Goal: Task Accomplishment & Management: Use online tool/utility

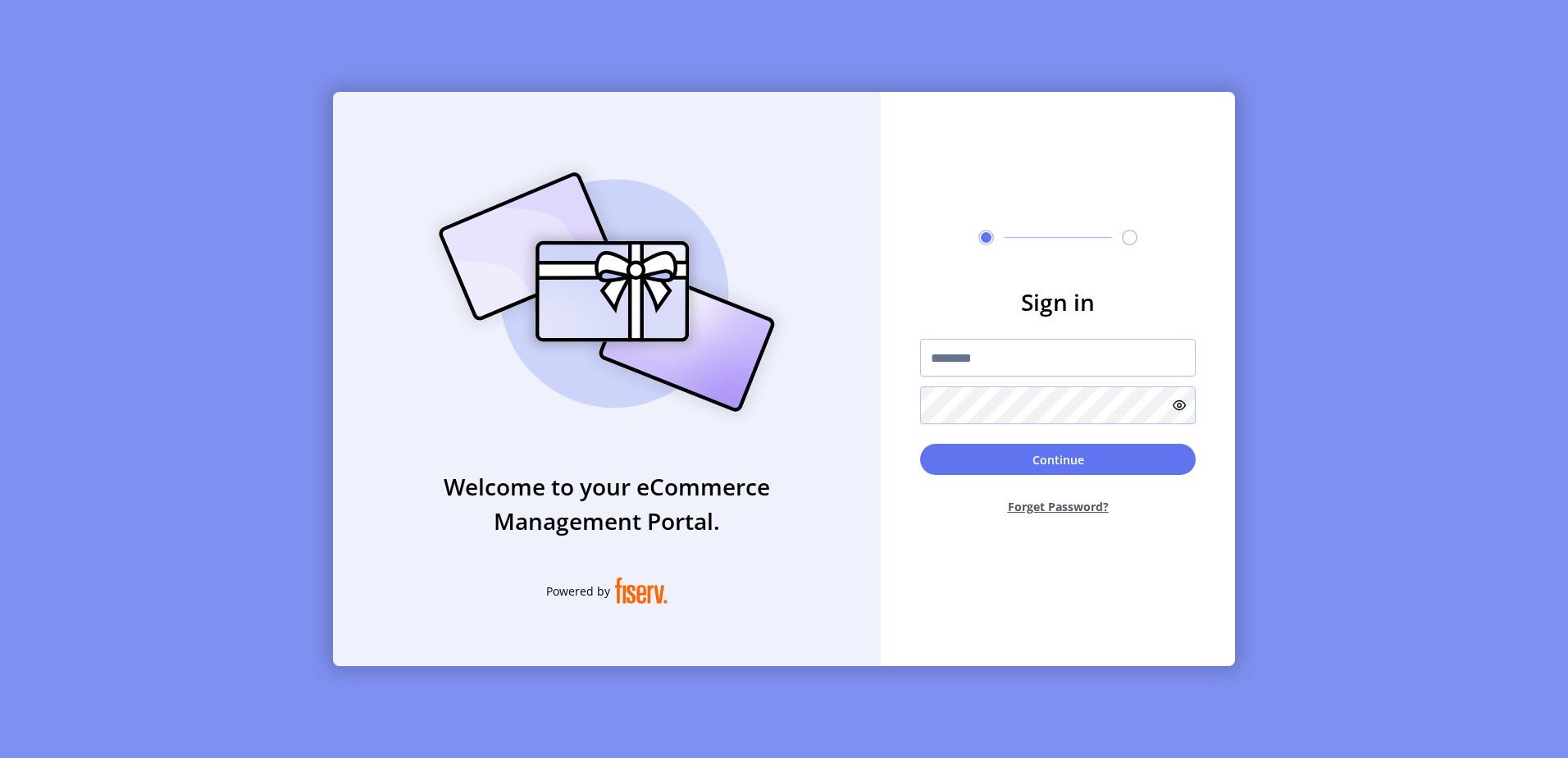
click at [986, 362] on input "text" at bounding box center [1058, 357] width 276 height 38
type input "*********"
click at [921, 444] on button "Continue" at bounding box center [1058, 459] width 276 height 31
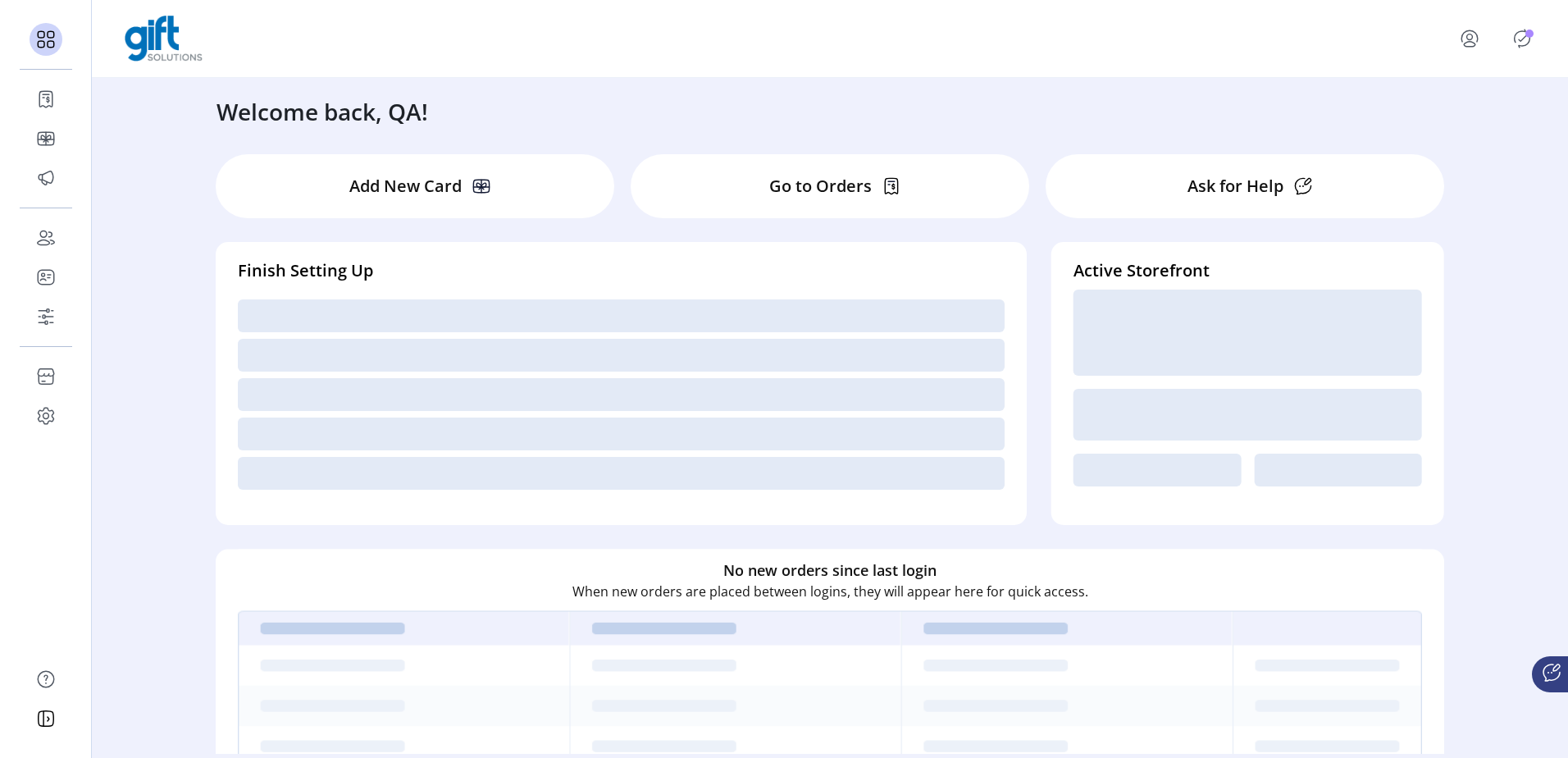
click at [1524, 31] on icon "Publisher Panel" at bounding box center [1522, 39] width 15 height 18
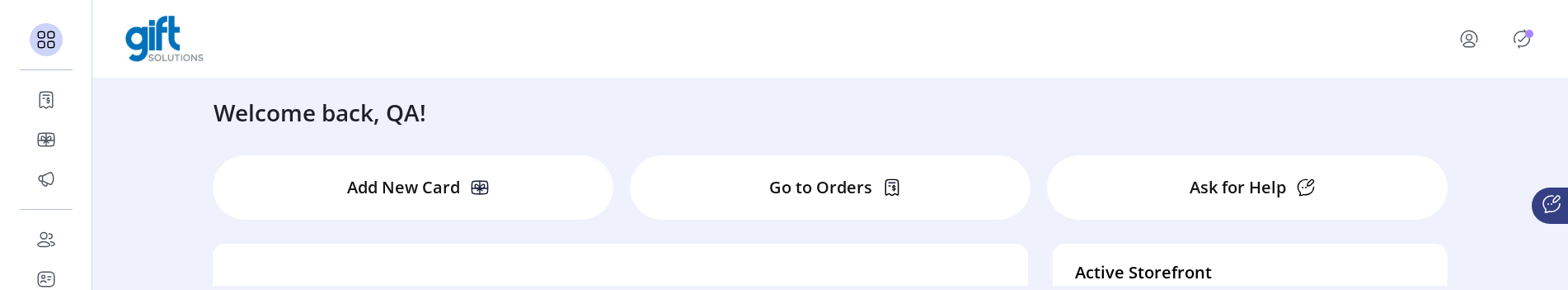
click at [1530, 32] on icon "Publisher Panel" at bounding box center [1522, 39] width 15 height 18
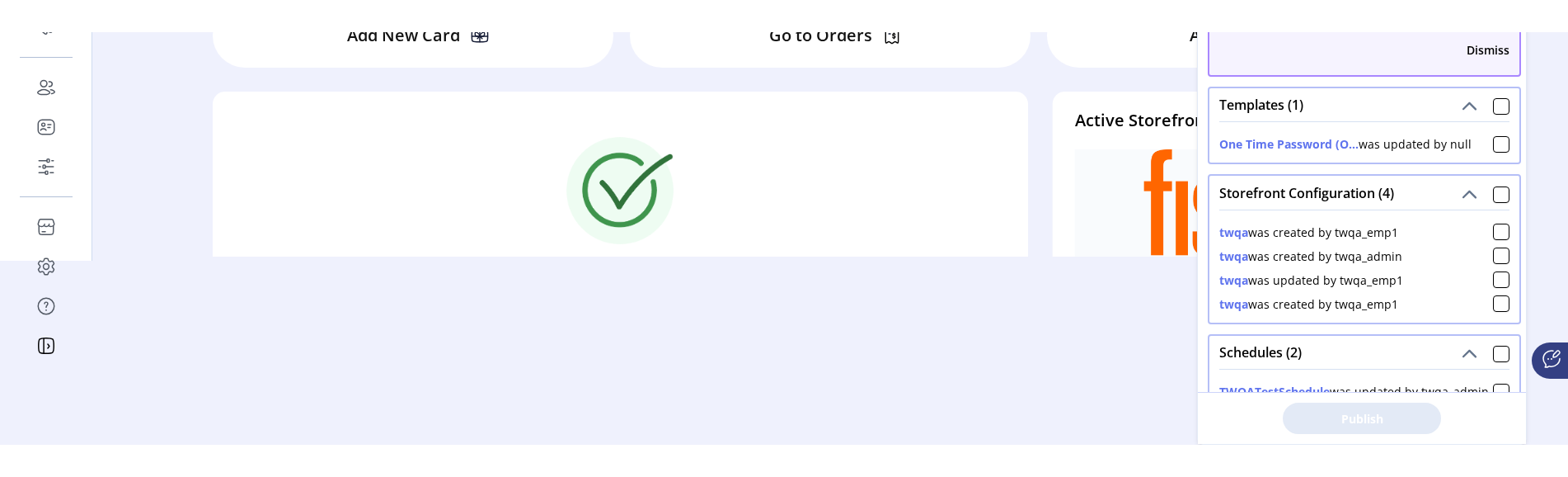
scroll to position [119, 0]
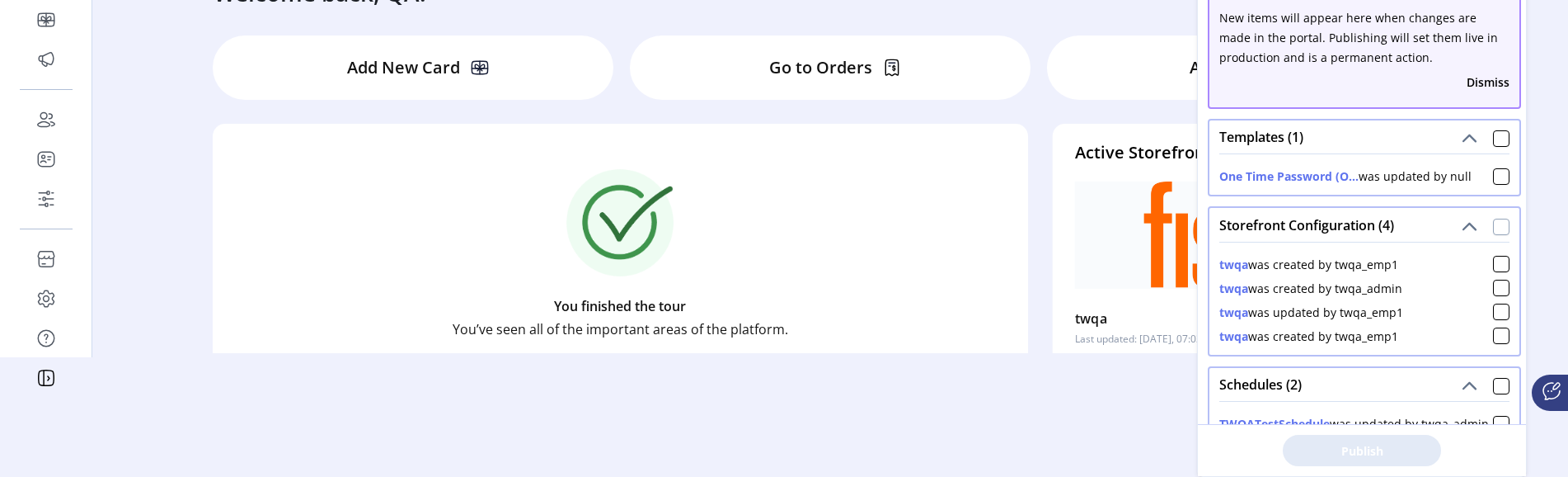
click at [1498, 219] on div at bounding box center [1501, 227] width 16 height 16
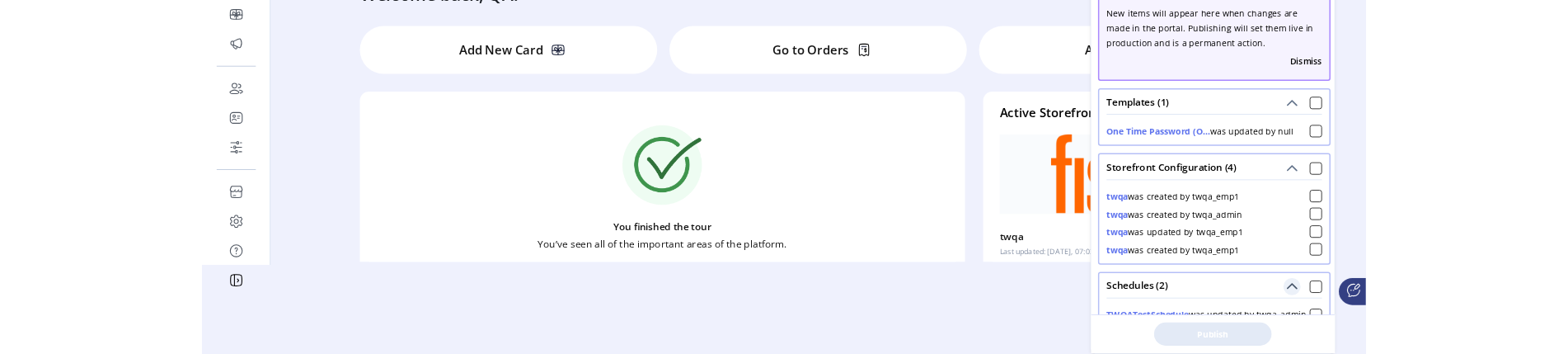
scroll to position [10, 5]
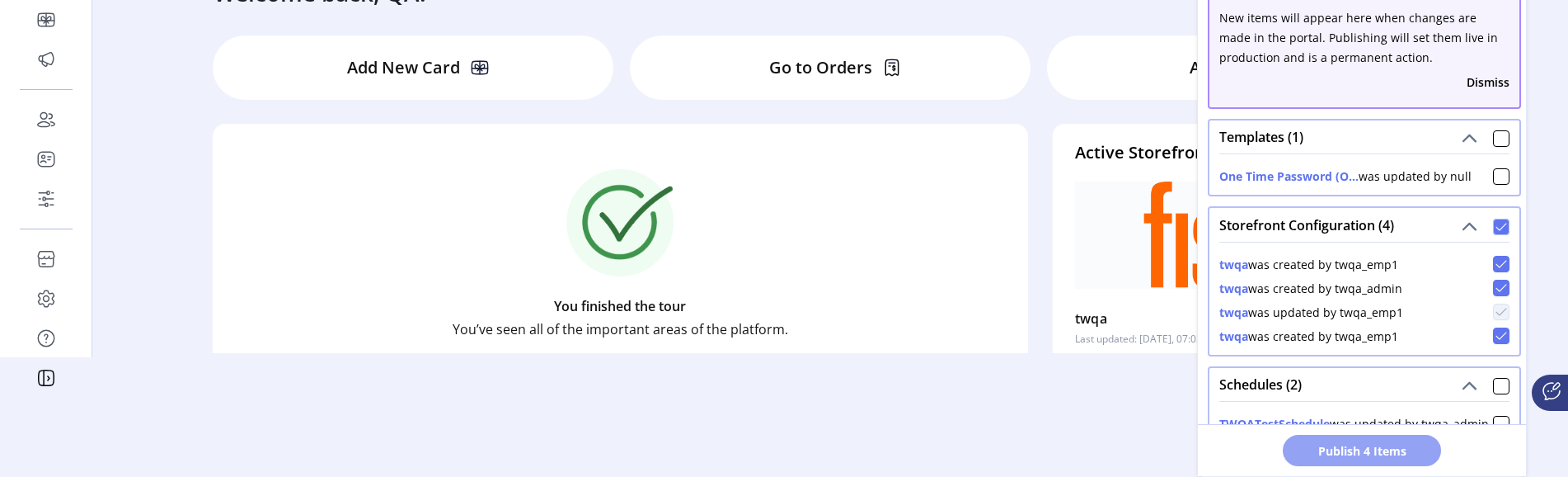
click at [1383, 301] on span "Publish 4 Items" at bounding box center [1362, 451] width 116 height 17
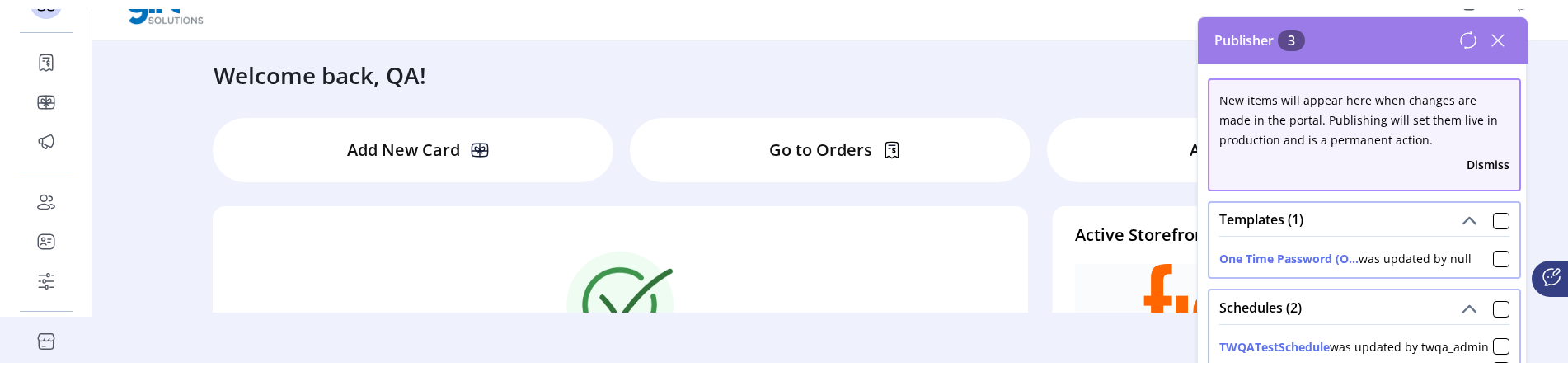
scroll to position [0, 0]
